Goal: Information Seeking & Learning: Check status

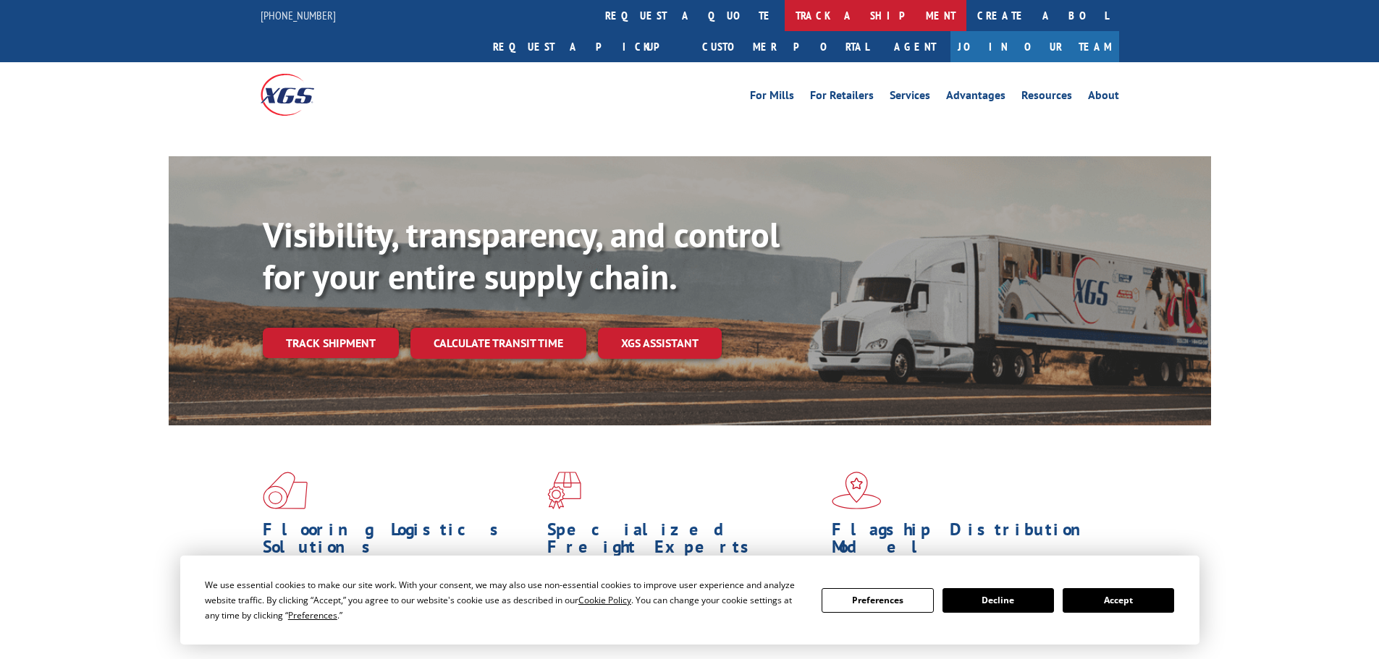
click at [785, 10] on link "track a shipment" at bounding box center [876, 15] width 182 height 31
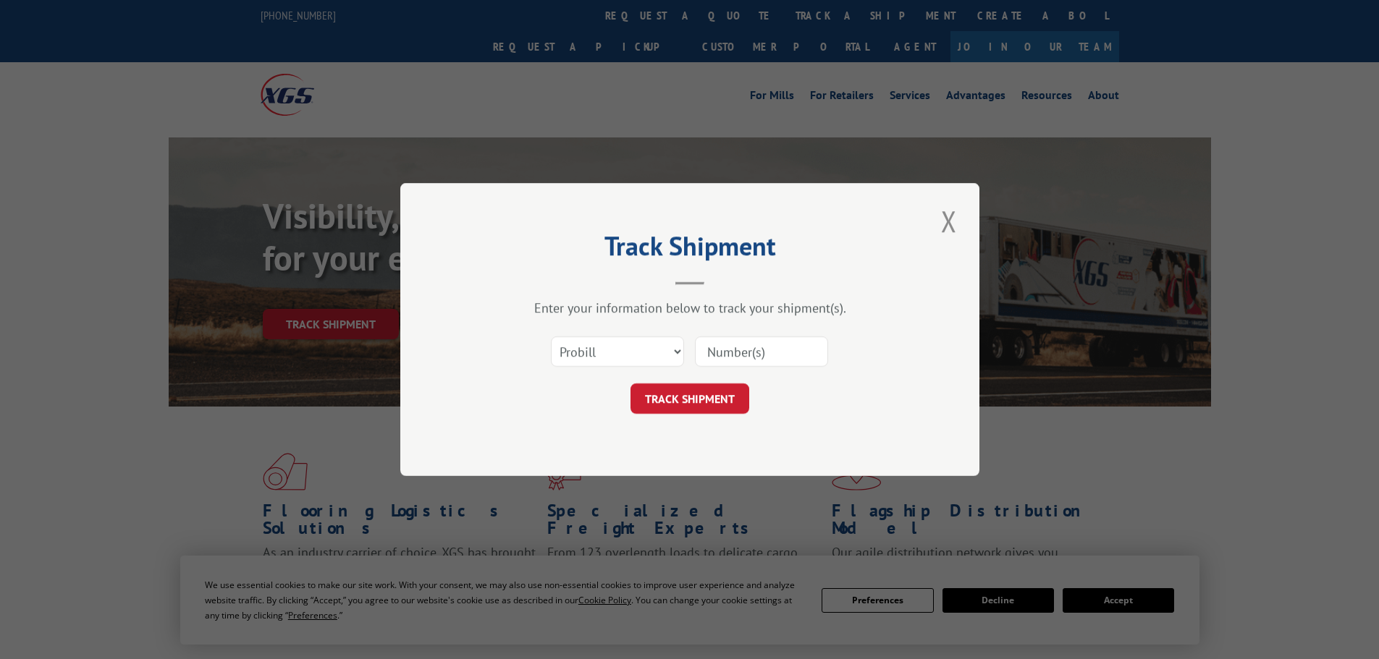
click at [738, 348] on input at bounding box center [761, 352] width 133 height 30
paste input "17308336"
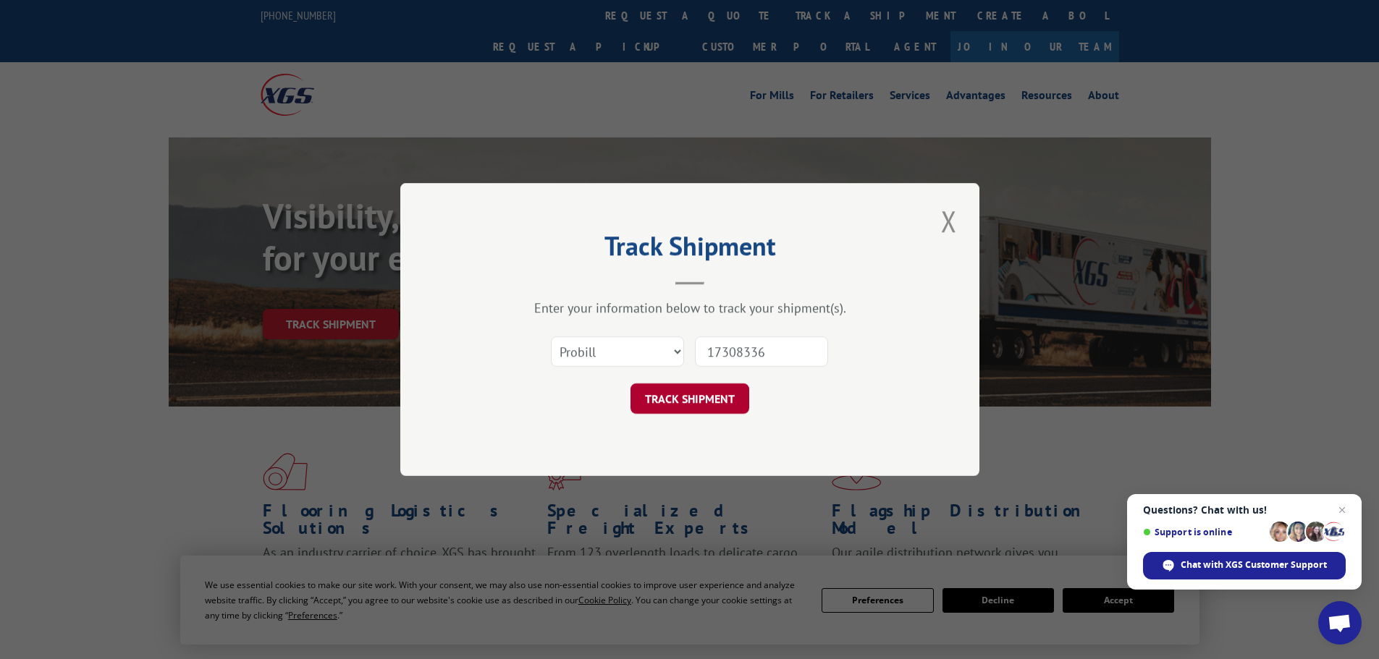
type input "17308336"
click at [694, 399] on button "TRACK SHIPMENT" at bounding box center [690, 399] width 119 height 30
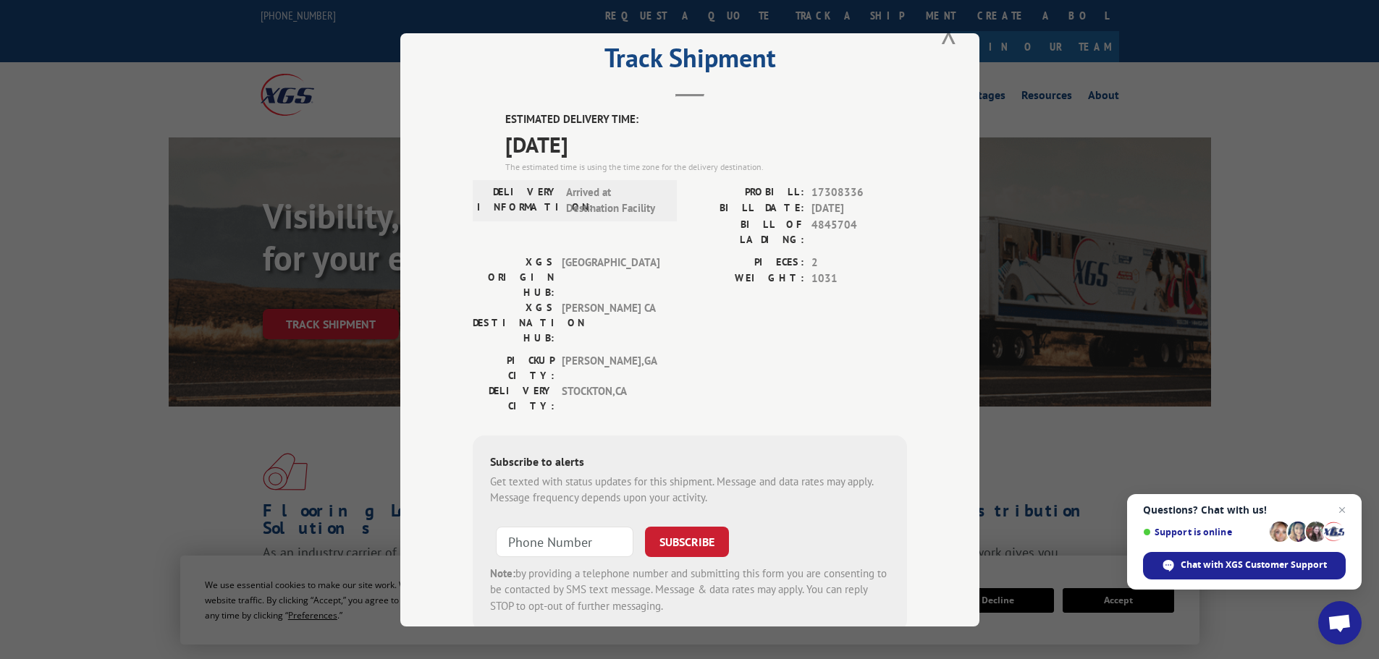
scroll to position [58, 0]
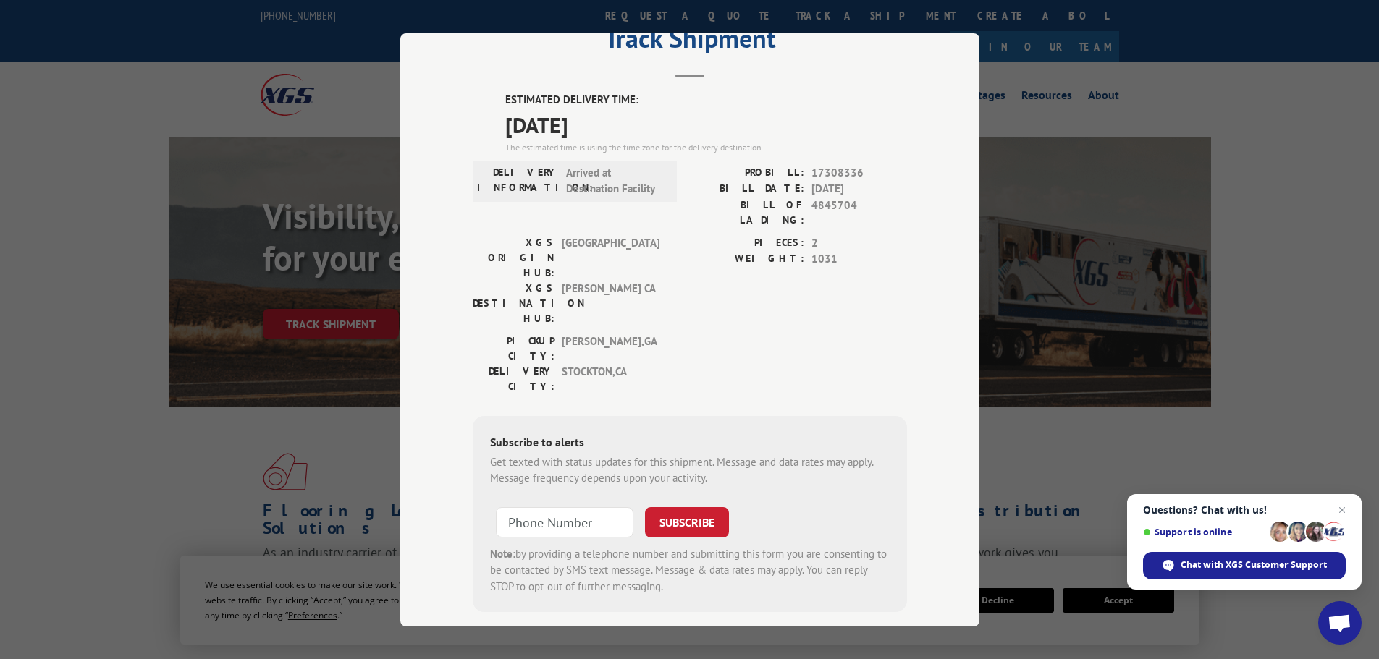
drag, startPoint x: 974, startPoint y: 69, endPoint x: 992, endPoint y: 62, distance: 19.5
click at [974, 69] on div "Track Shipment ESTIMATED DELIVERY TIME: 08/11/2025 The estimated time is using …" at bounding box center [689, 330] width 579 height 594
click at [1039, 55] on div "Track Shipment ESTIMATED DELIVERY TIME: 08/11/2025 The estimated time is using …" at bounding box center [689, 329] width 1379 height 659
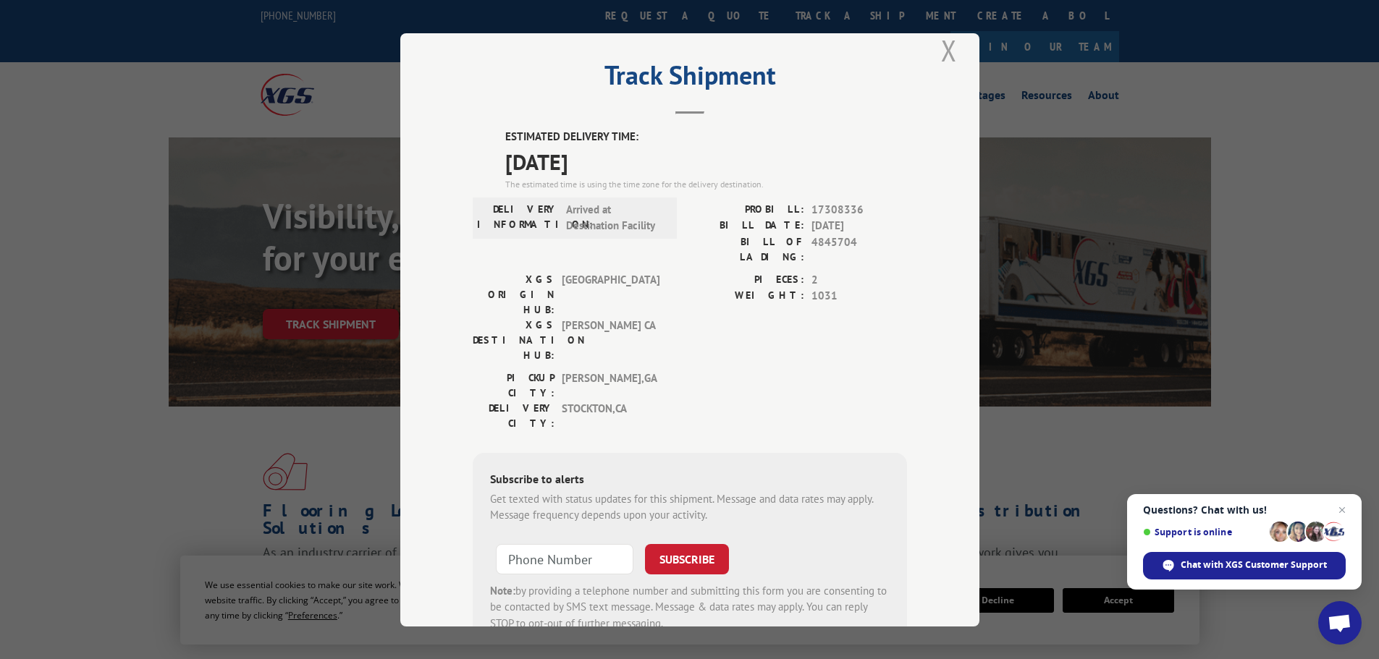
scroll to position [0, 0]
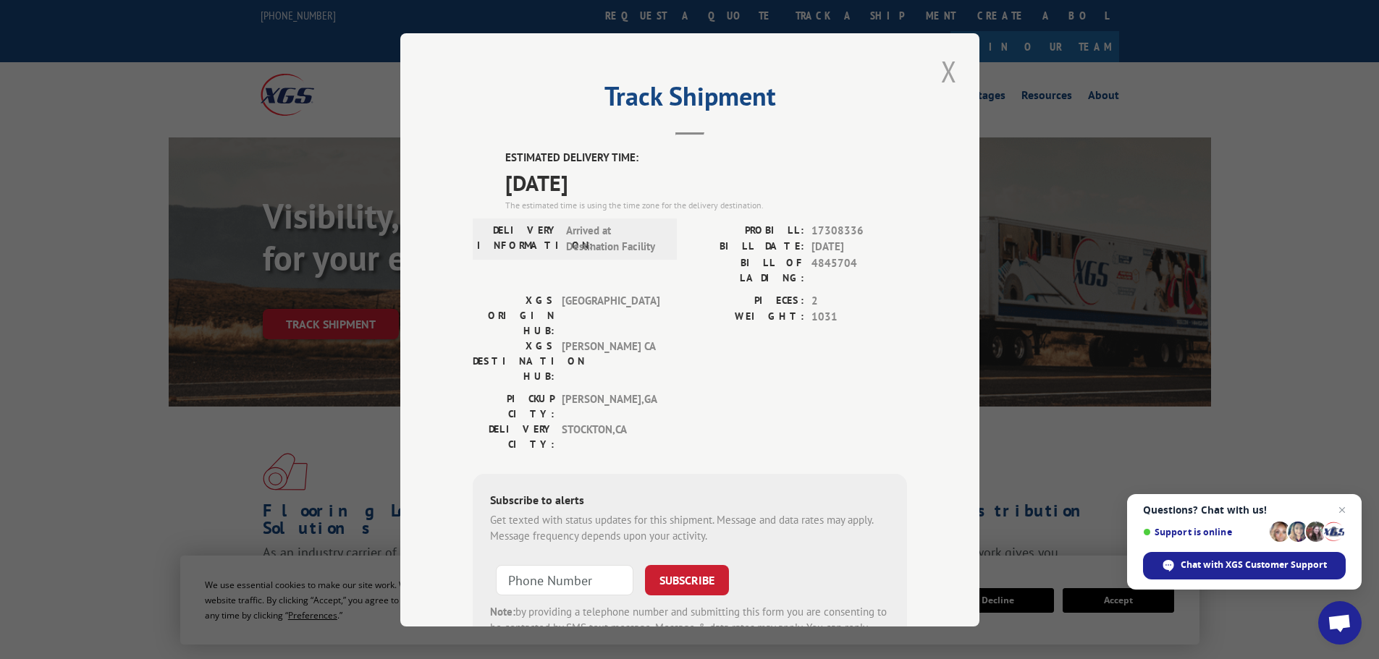
click at [943, 77] on button "Close modal" at bounding box center [949, 71] width 25 height 40
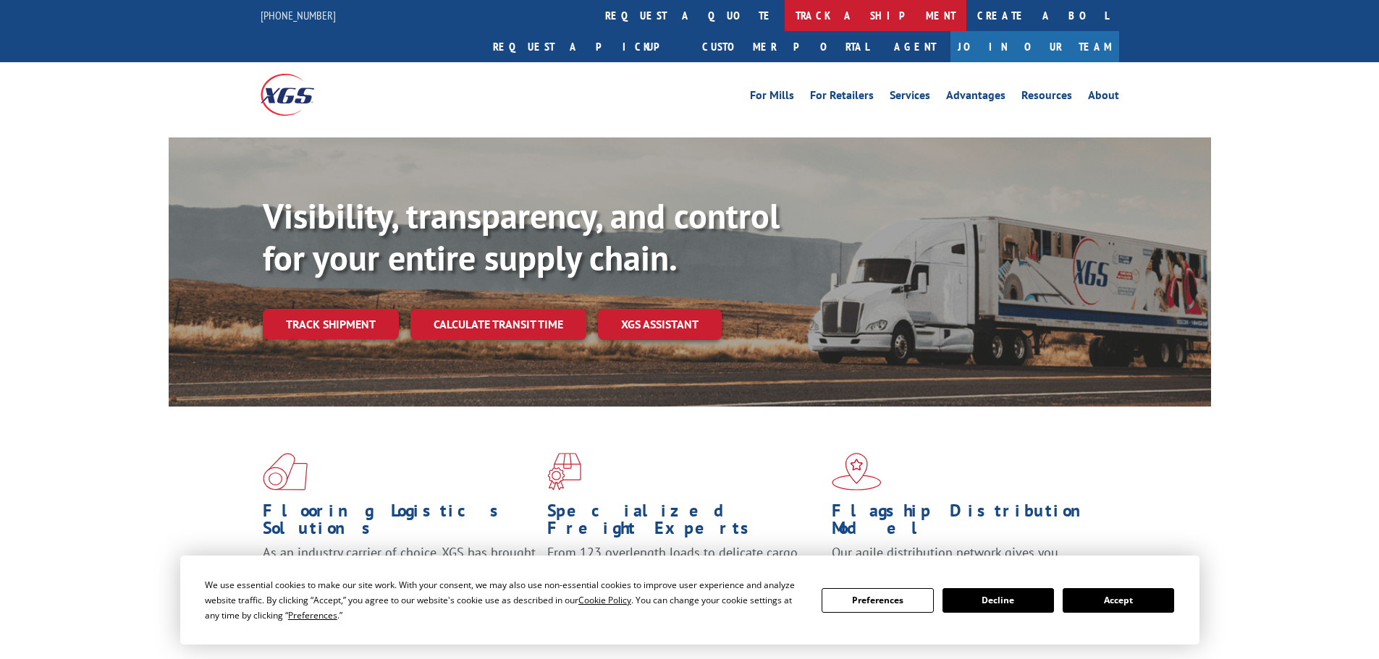
click at [785, 25] on link "track a shipment" at bounding box center [876, 15] width 182 height 31
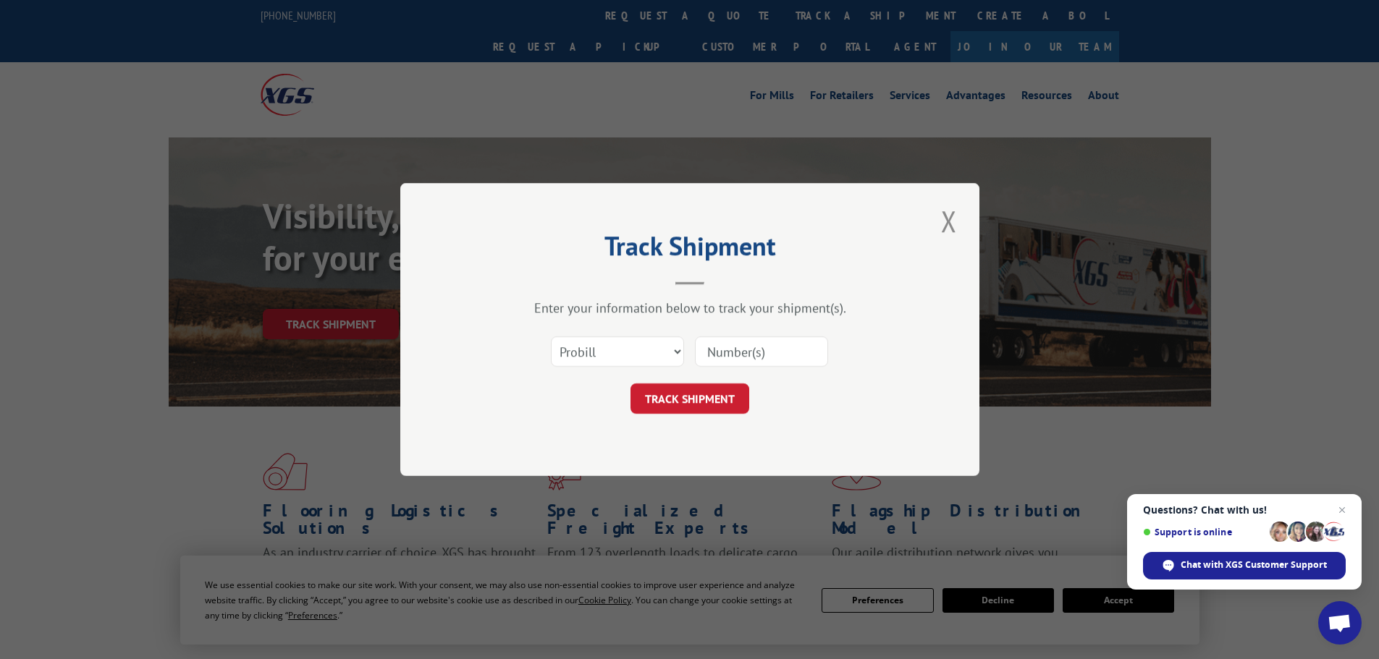
click at [722, 353] on input at bounding box center [761, 352] width 133 height 30
paste input "16754475"
type input "16754475"
click at [706, 402] on button "TRACK SHIPMENT" at bounding box center [690, 399] width 119 height 30
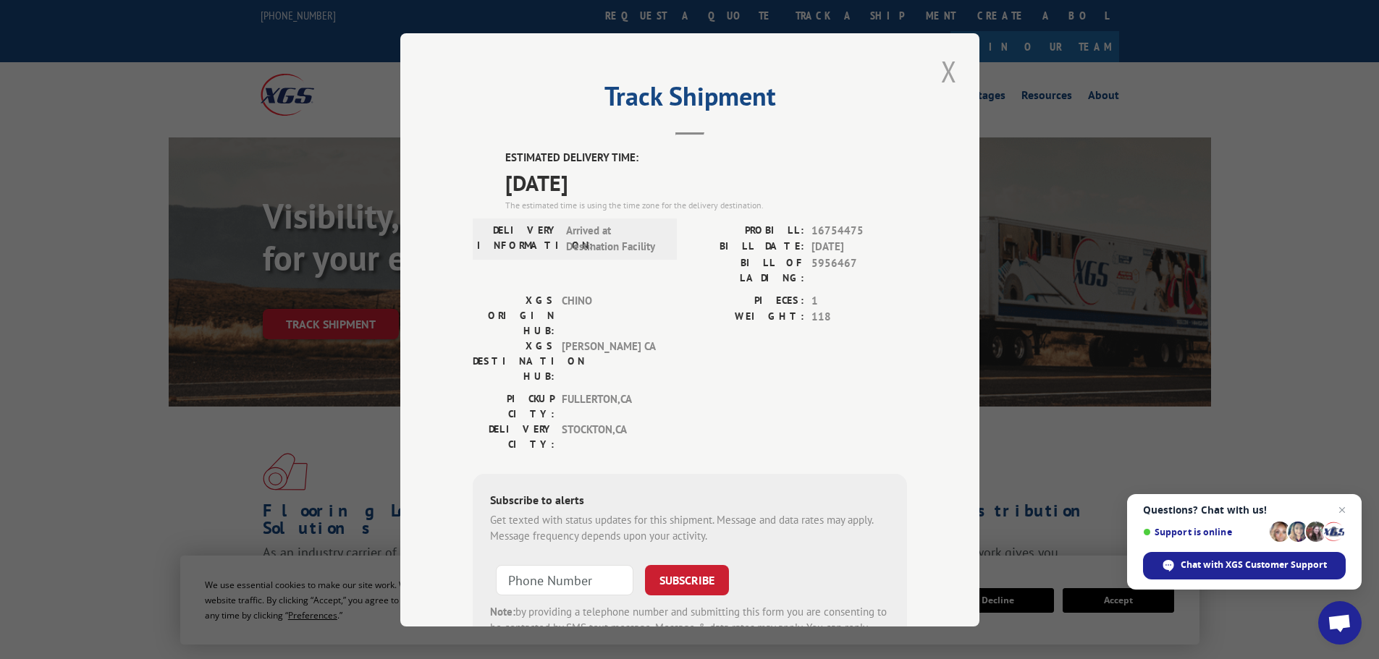
click at [941, 66] on button "Close modal" at bounding box center [949, 71] width 25 height 40
